Goal: Obtain resource: Download file/media

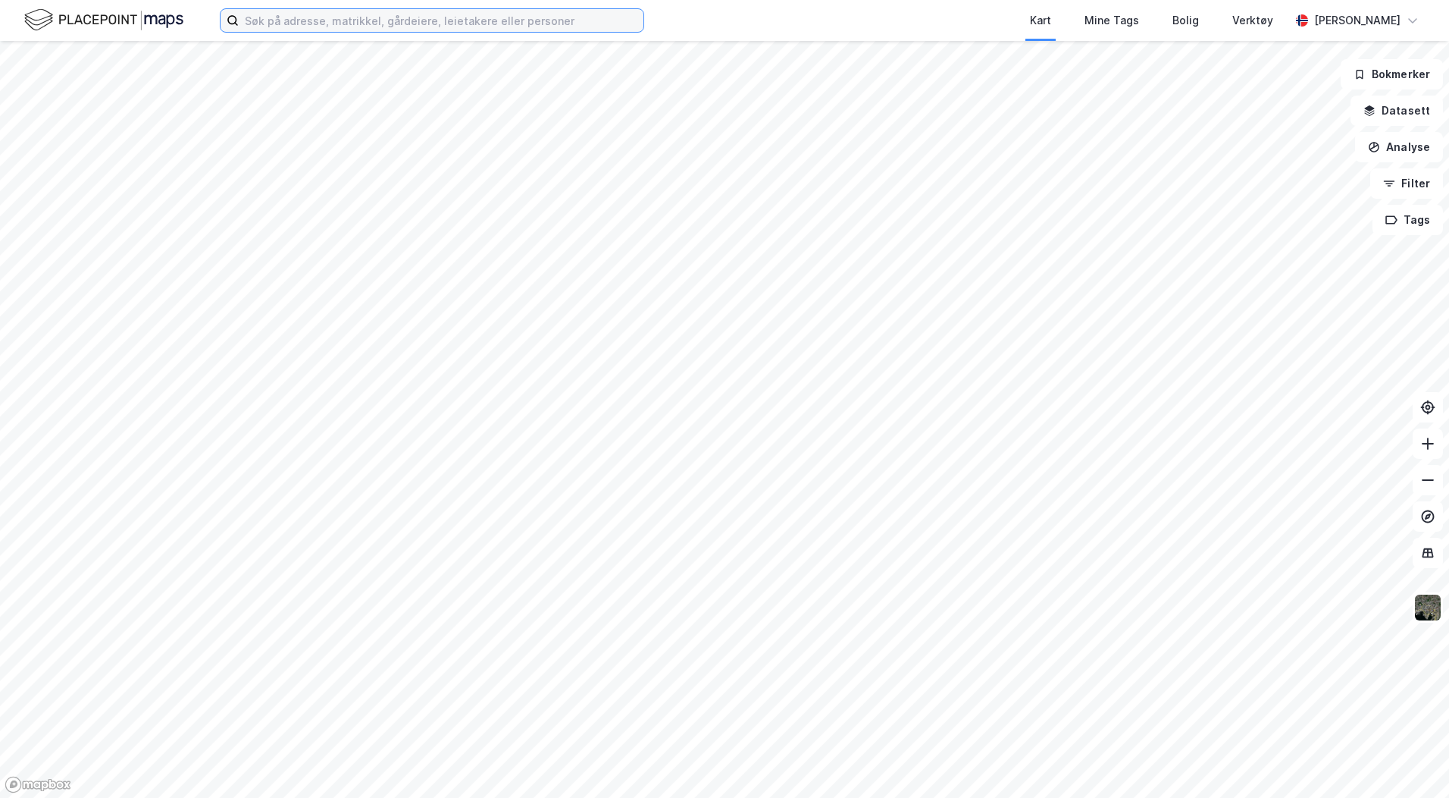
click at [277, 19] on input at bounding box center [441, 20] width 405 height 23
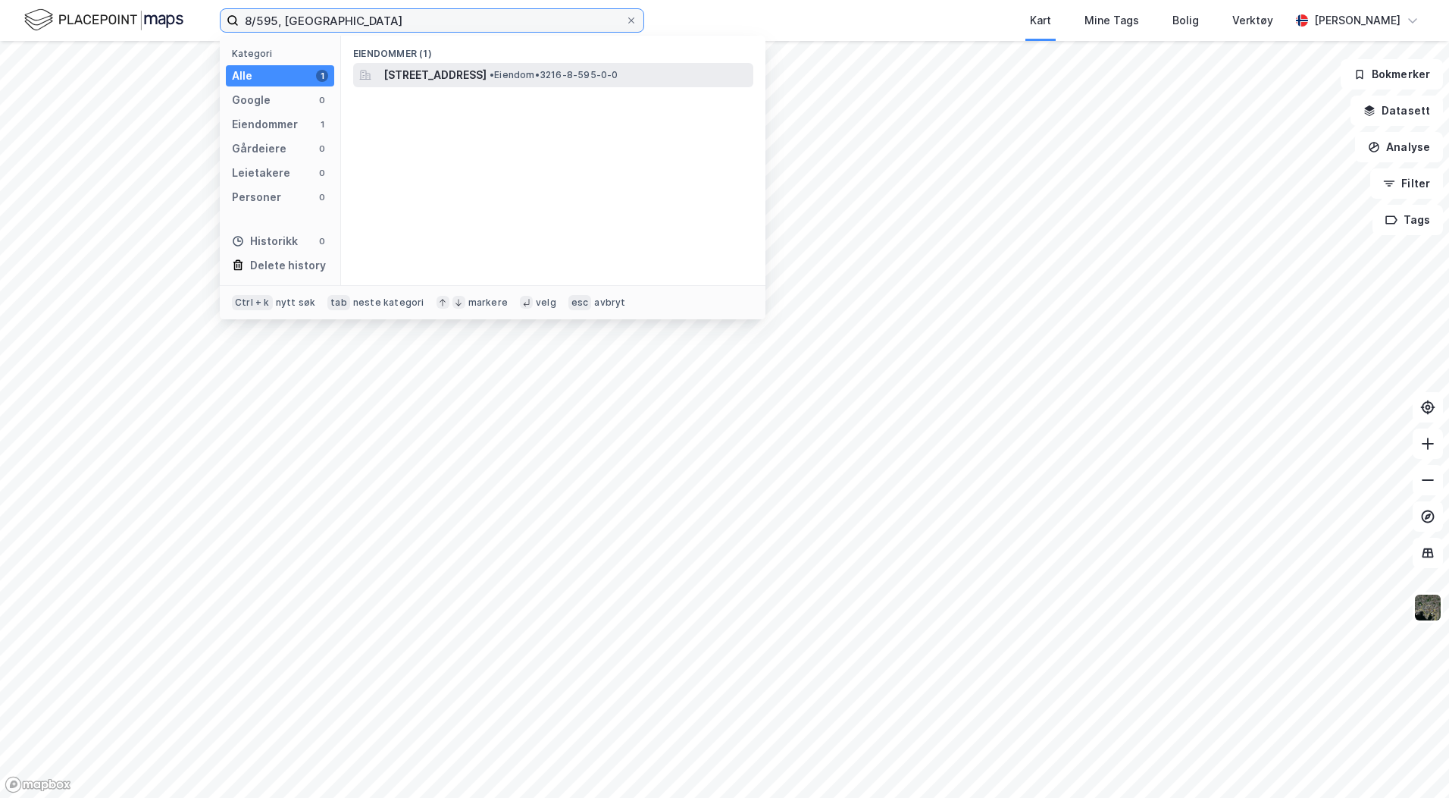
type input "8/595, vestby"
click at [429, 72] on span "[STREET_ADDRESS]" at bounding box center [435, 75] width 103 height 18
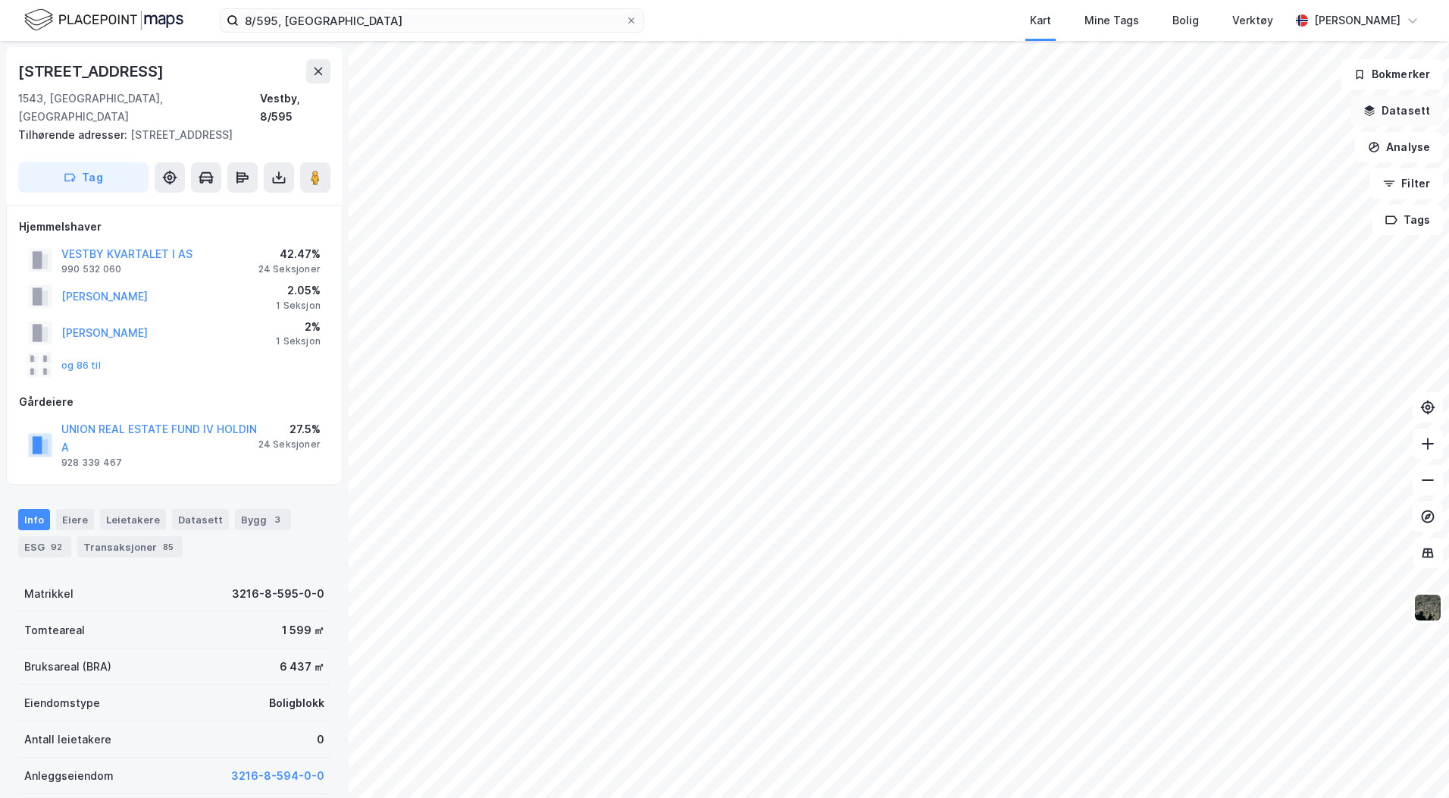
click at [1374, 118] on button "Datasett" at bounding box center [1397, 111] width 92 height 30
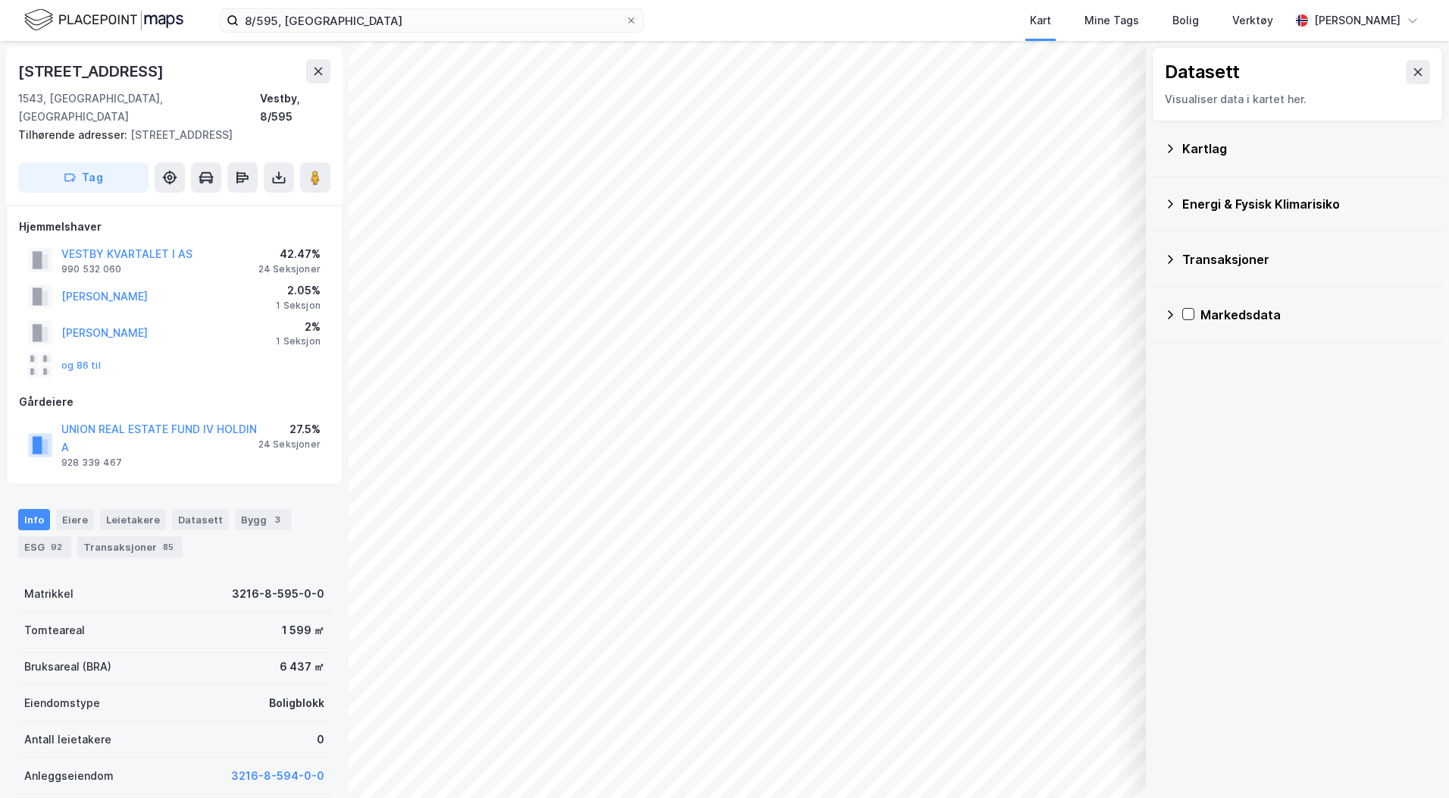
click at [1192, 152] on div "Kartlag" at bounding box center [1307, 148] width 249 height 18
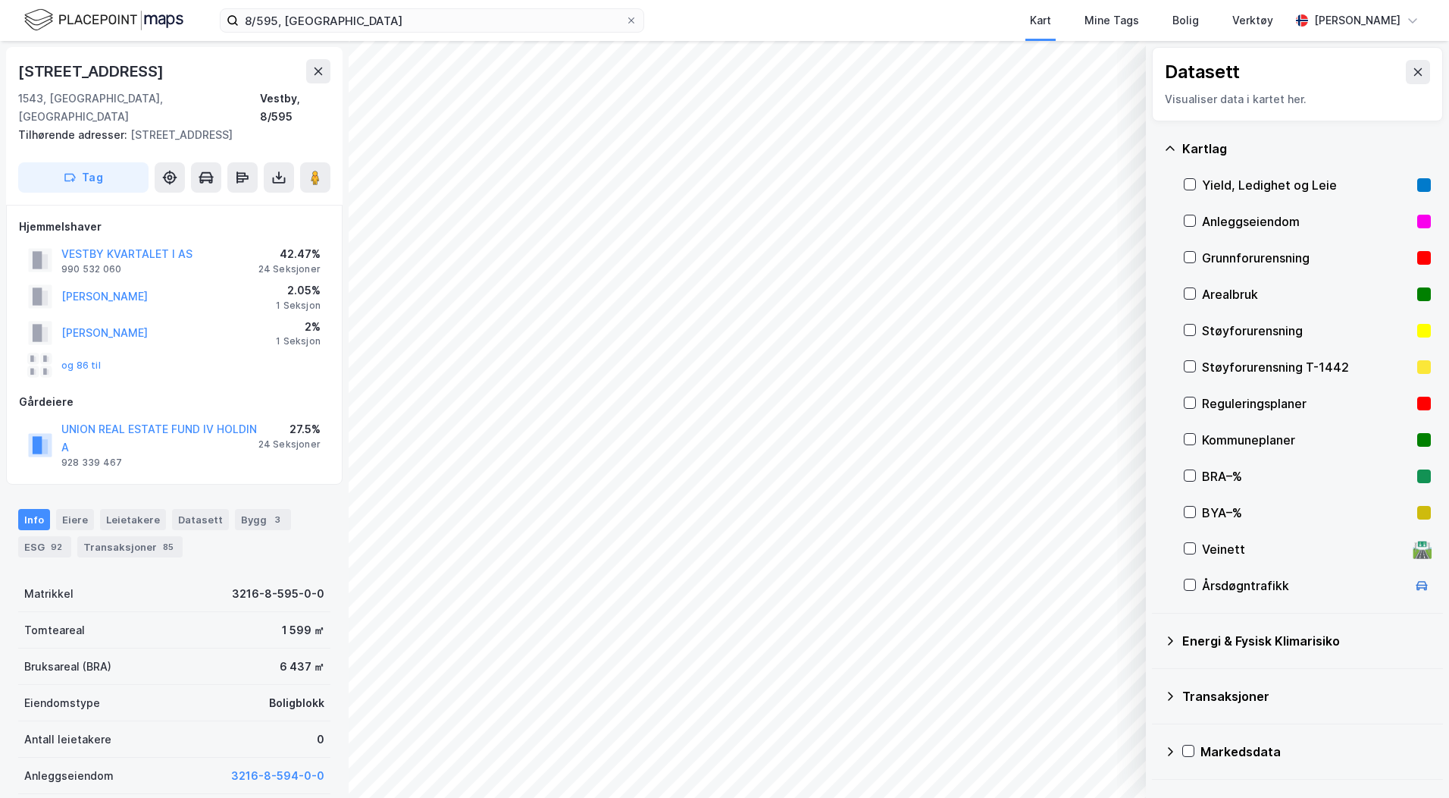
click at [1224, 403] on div "Reguleringsplaner" at bounding box center [1306, 403] width 209 height 18
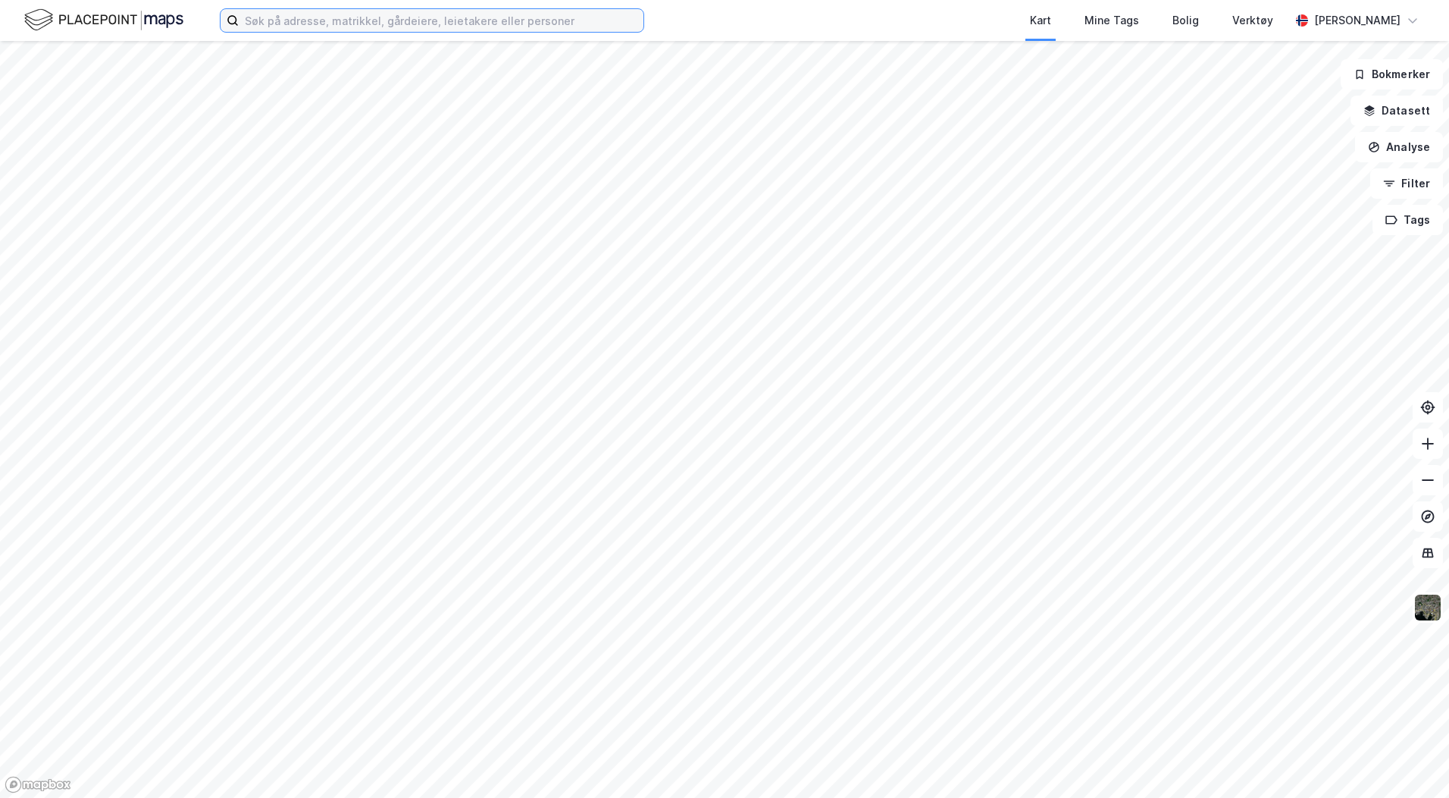
click at [256, 24] on input at bounding box center [441, 20] width 405 height 23
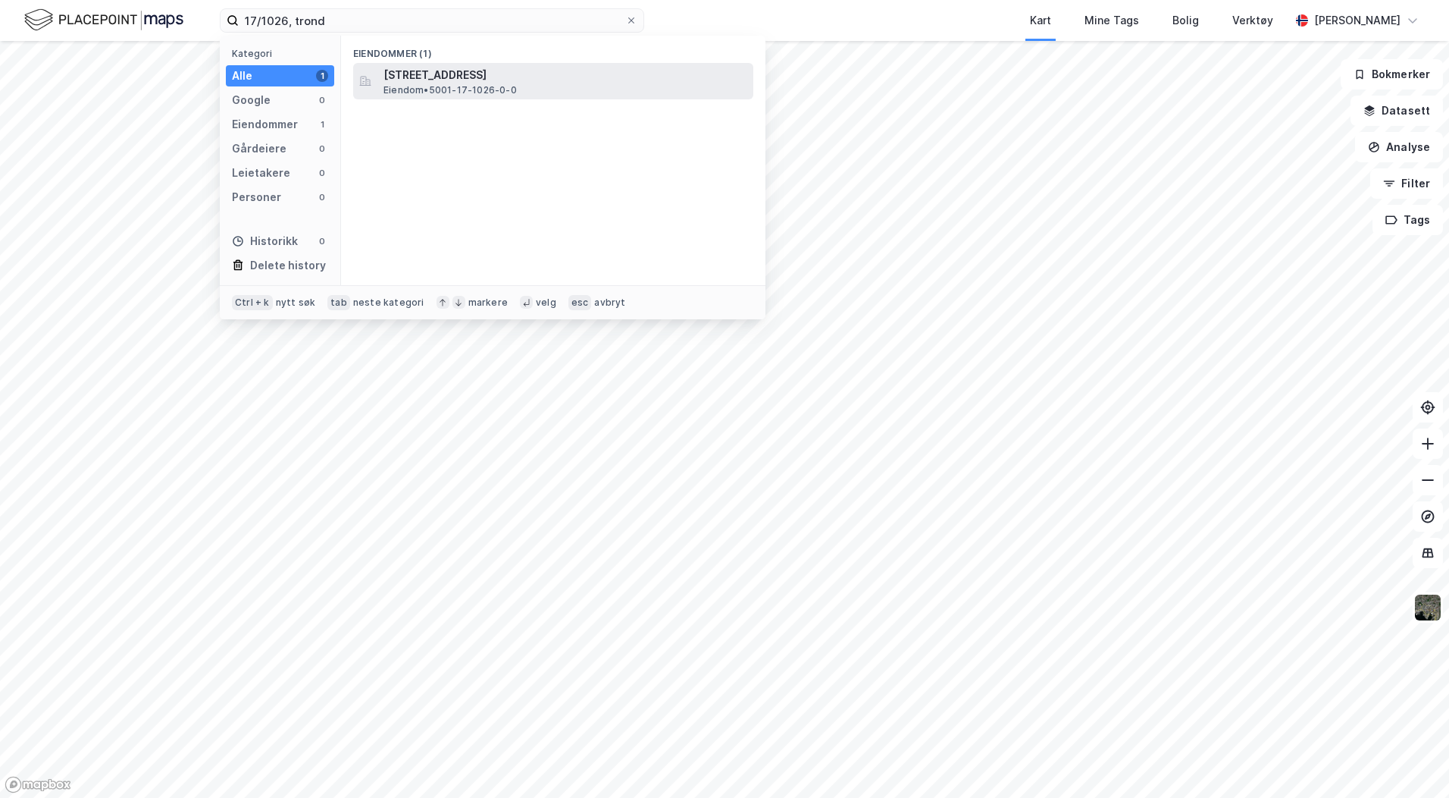
click at [426, 84] on span "Eiendom • 5001-17-1026-0-0" at bounding box center [450, 90] width 133 height 12
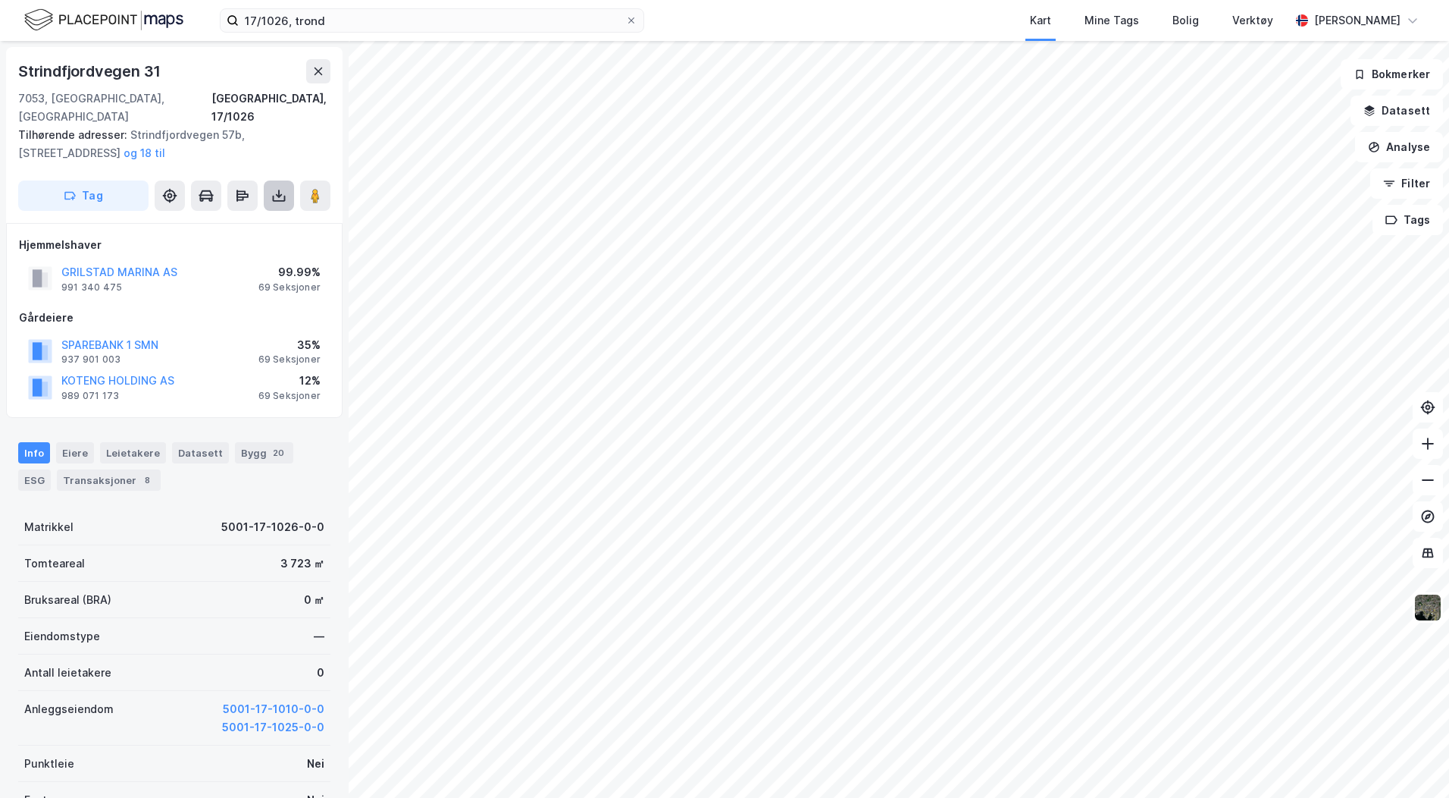
click at [275, 188] on icon at bounding box center [278, 195] width 15 height 15
click at [214, 220] on div "Last ned grunnbok" at bounding box center [204, 226] width 88 height 12
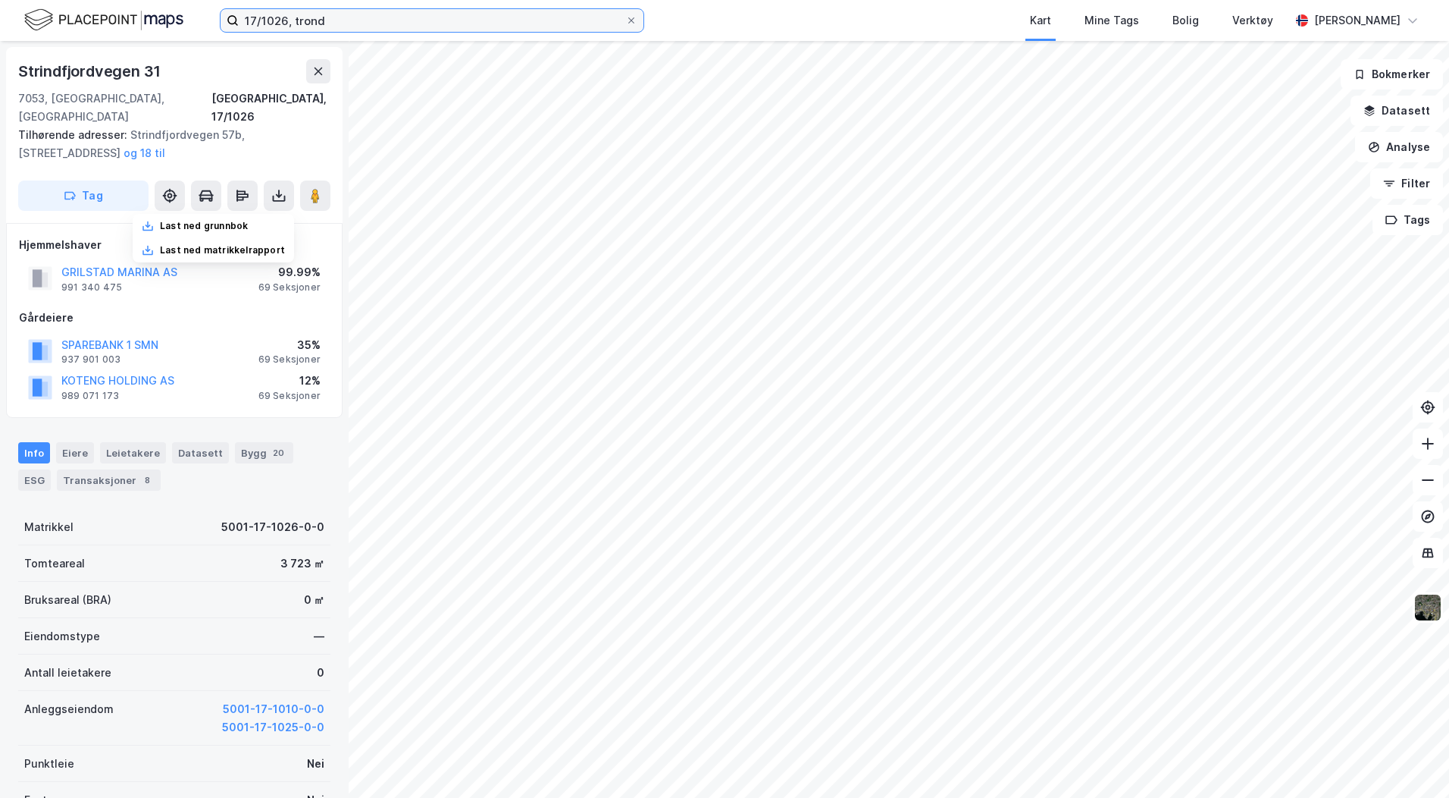
click at [284, 21] on input "17/1026, trond" at bounding box center [432, 20] width 387 height 23
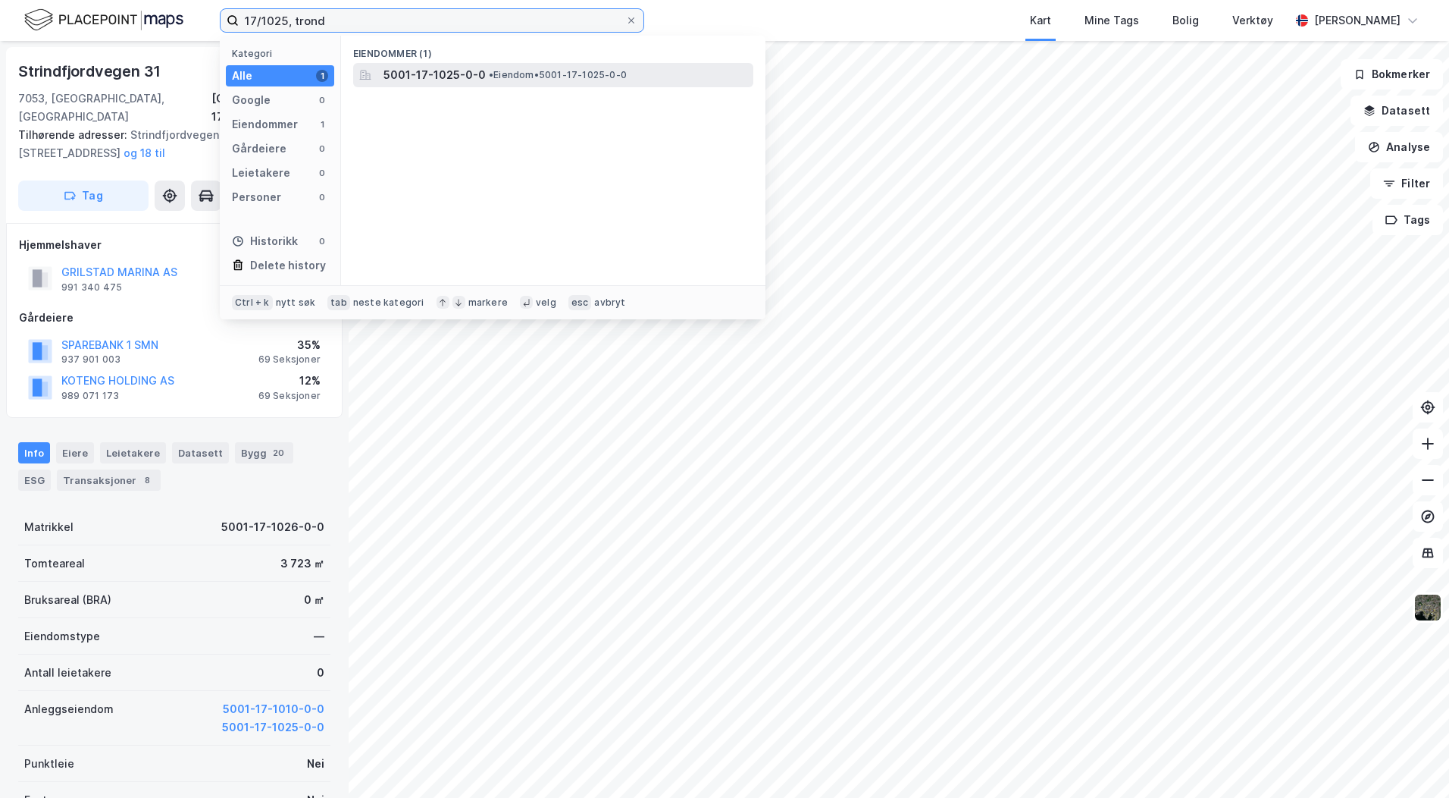
type input "17/1025, trond"
click at [453, 80] on span "5001-17-1025-0-0" at bounding box center [435, 75] width 102 height 18
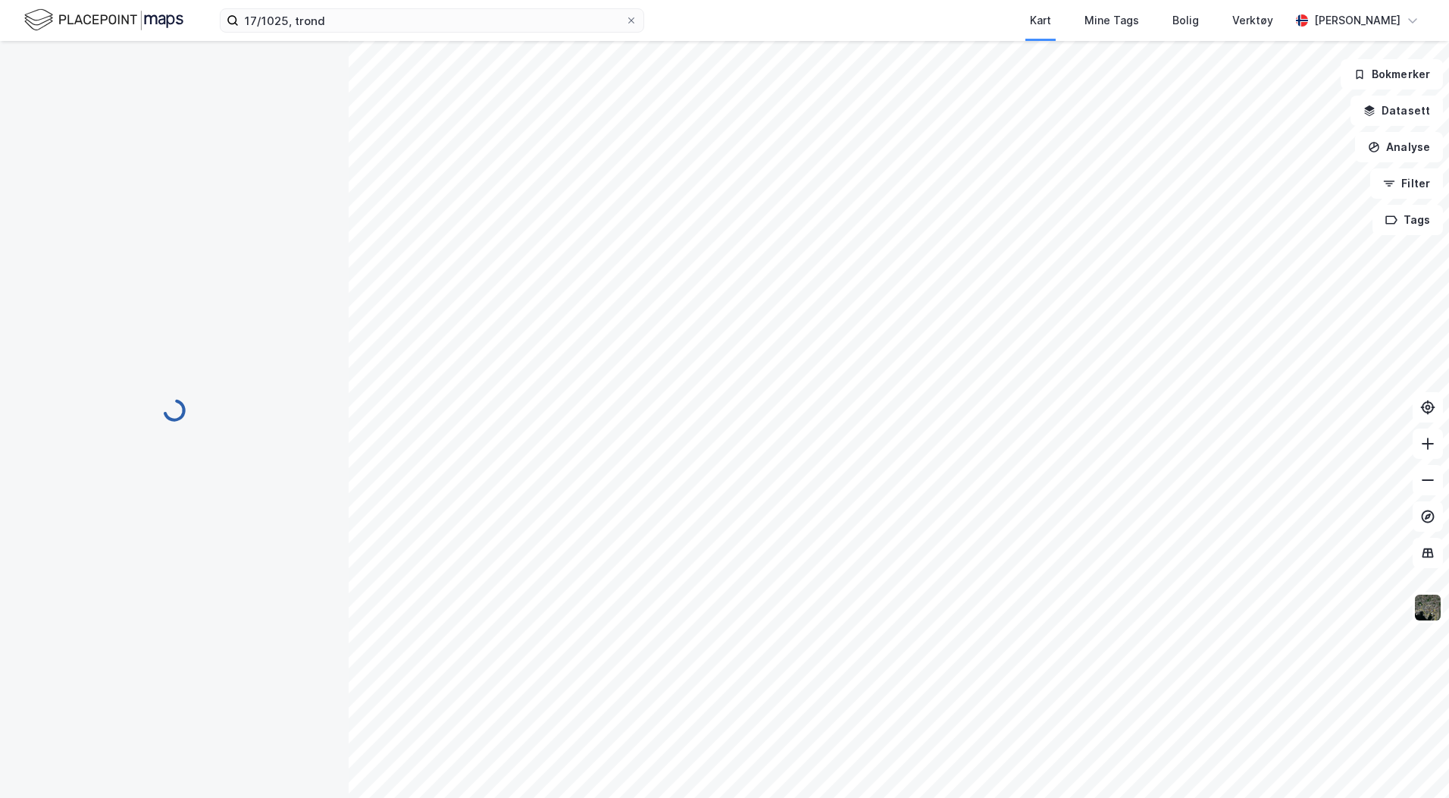
scroll to position [4, 0]
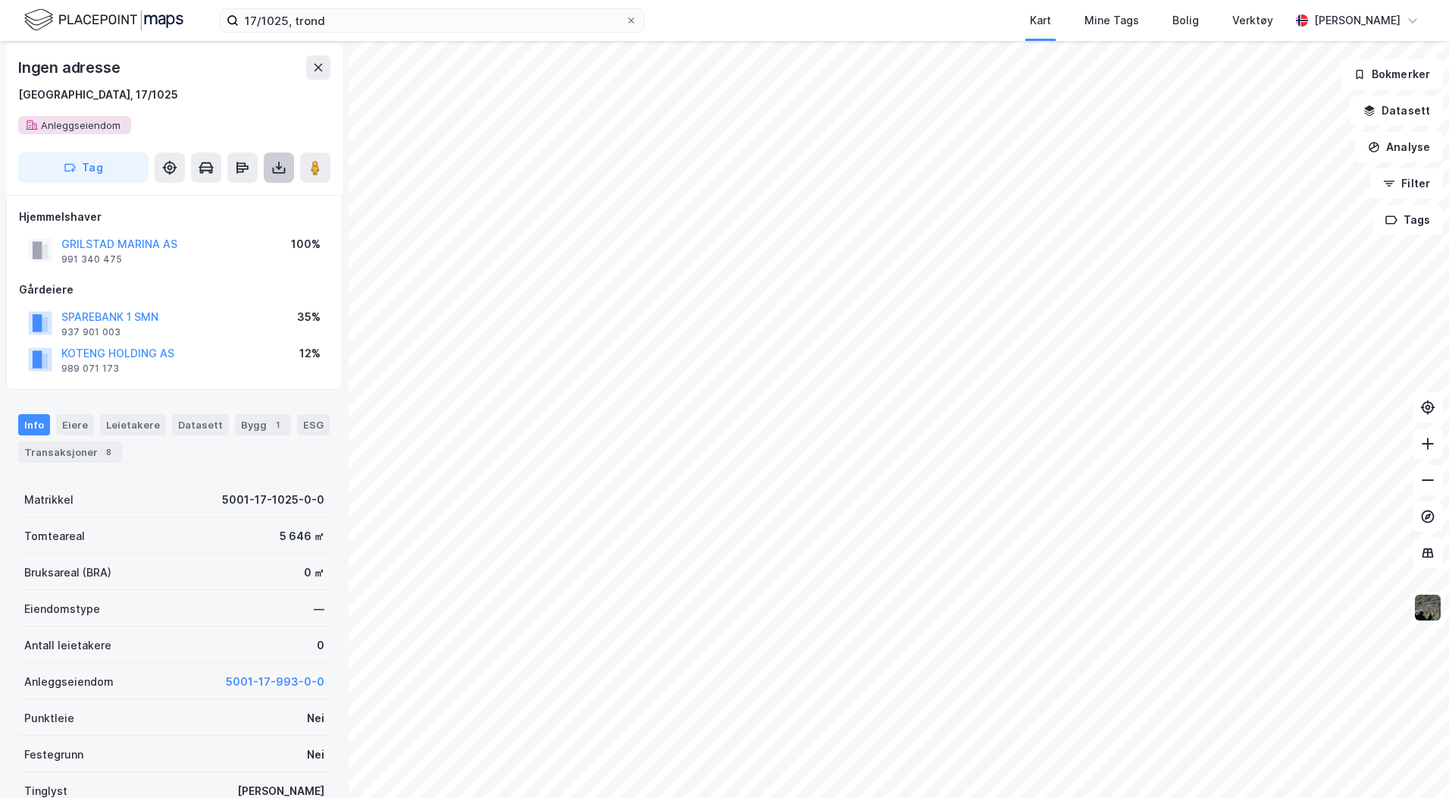
click at [277, 164] on icon at bounding box center [278, 167] width 15 height 15
click at [210, 199] on div "Last ned grunnbok" at bounding box center [204, 198] width 88 height 12
